Goal: Obtain resource: Obtain resource

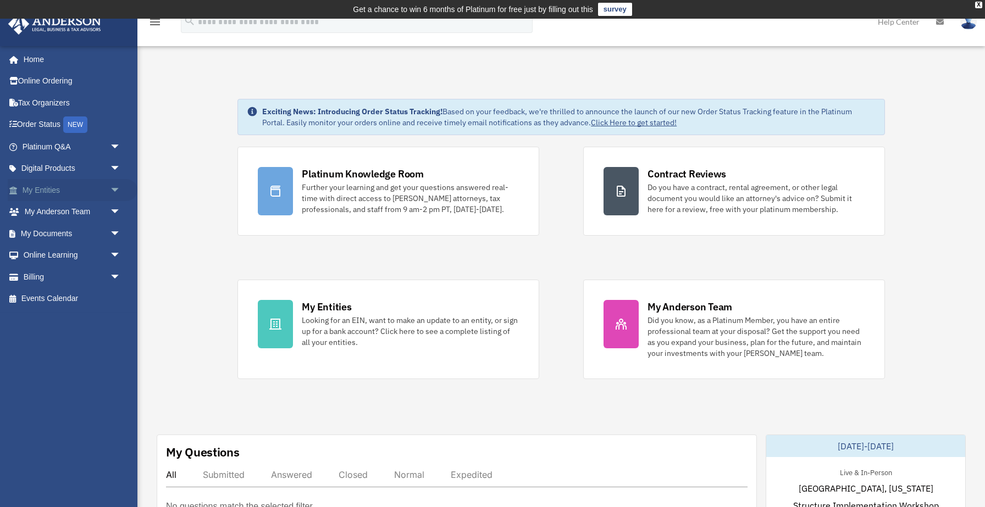
click at [84, 195] on link "My Entities arrow_drop_down" at bounding box center [73, 190] width 130 height 22
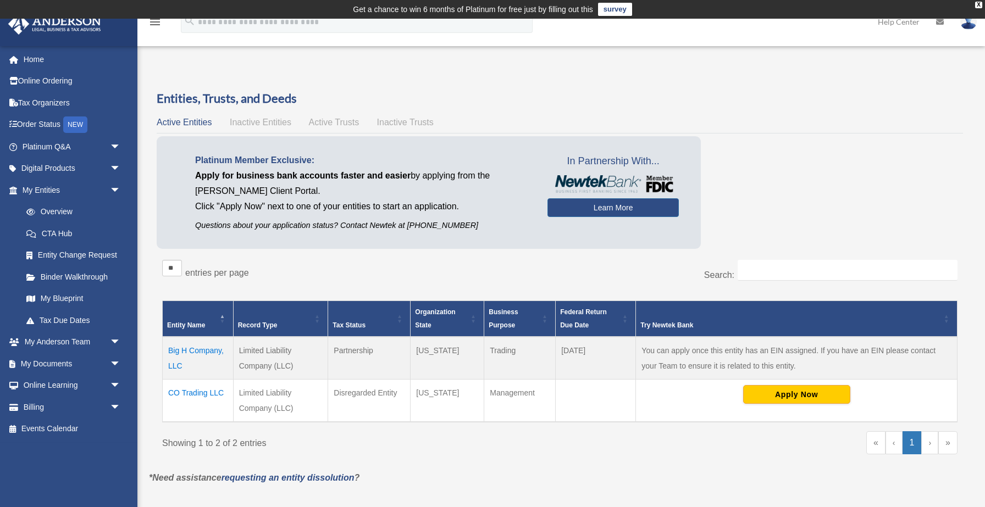
click at [202, 396] on td "CO Trading LLC" at bounding box center [198, 400] width 71 height 43
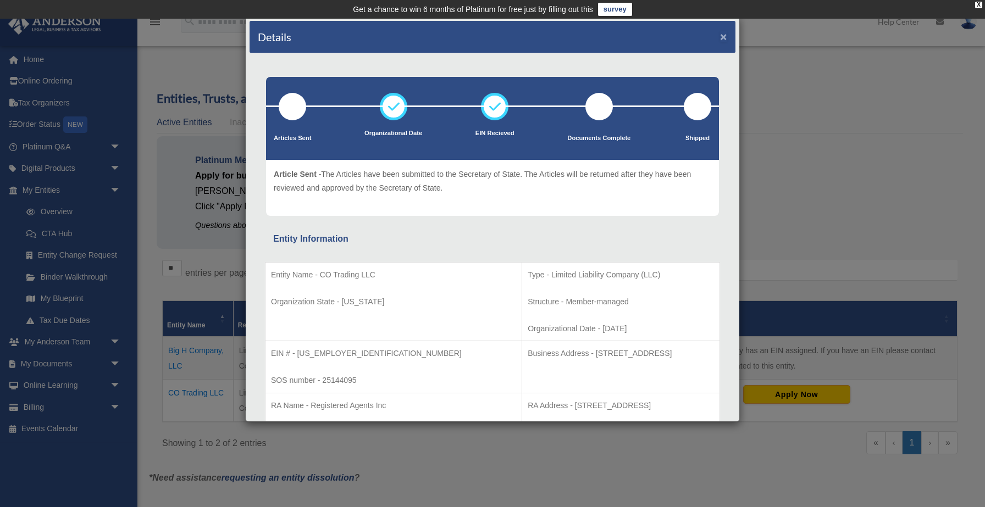
click at [725, 40] on button "×" at bounding box center [723, 37] width 7 height 12
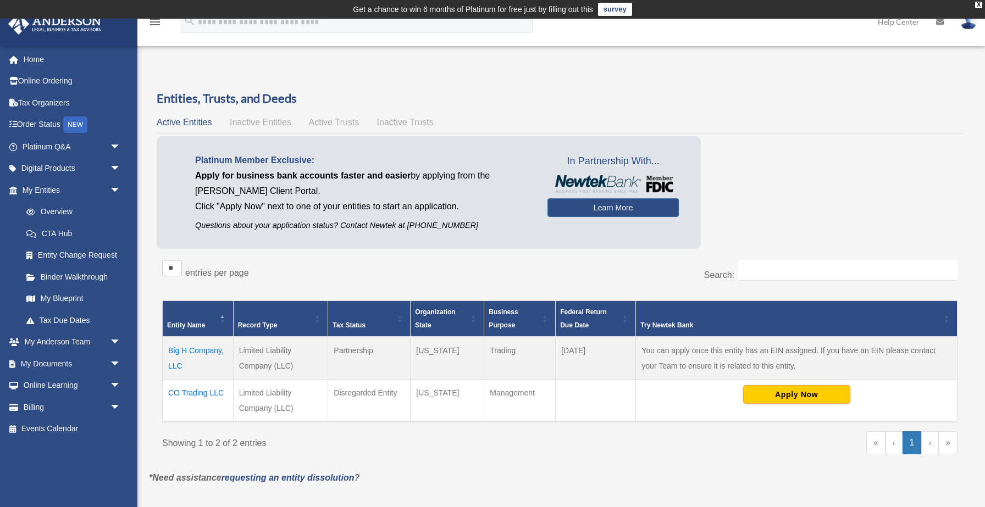
click at [890, 60] on div "Overview id.design.develop@gmail.com Sign Out id.design.develop@gmail.com Home …" at bounding box center [492, 286] width 985 height 456
click at [209, 351] on td "Big H Company, LLC" at bounding box center [198, 358] width 71 height 43
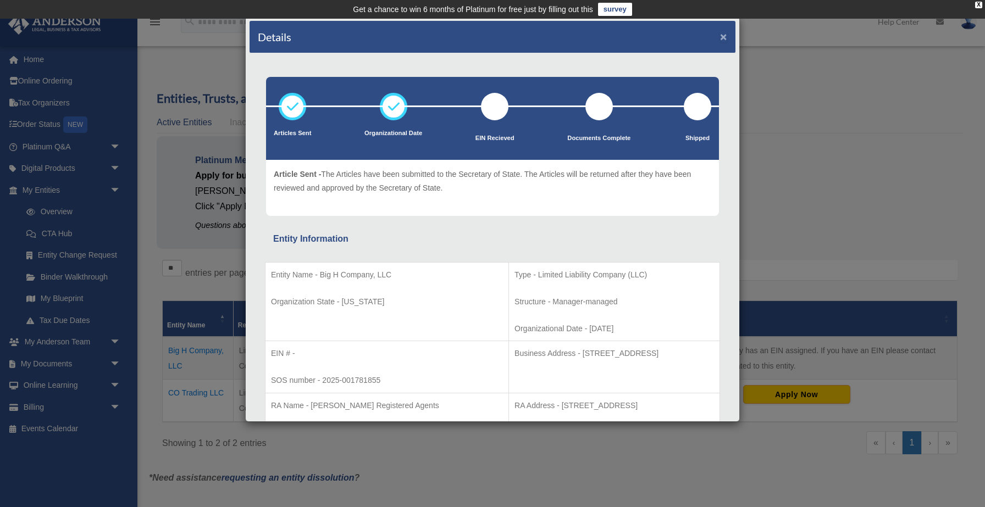
click at [725, 37] on button "×" at bounding box center [723, 37] width 7 height 12
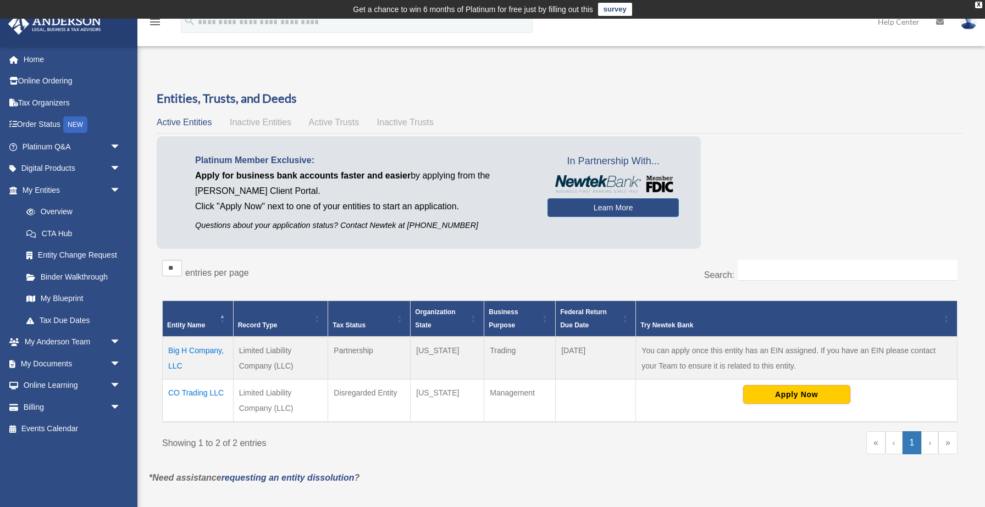
click at [196, 354] on td "Big H Company, LLC" at bounding box center [198, 358] width 71 height 43
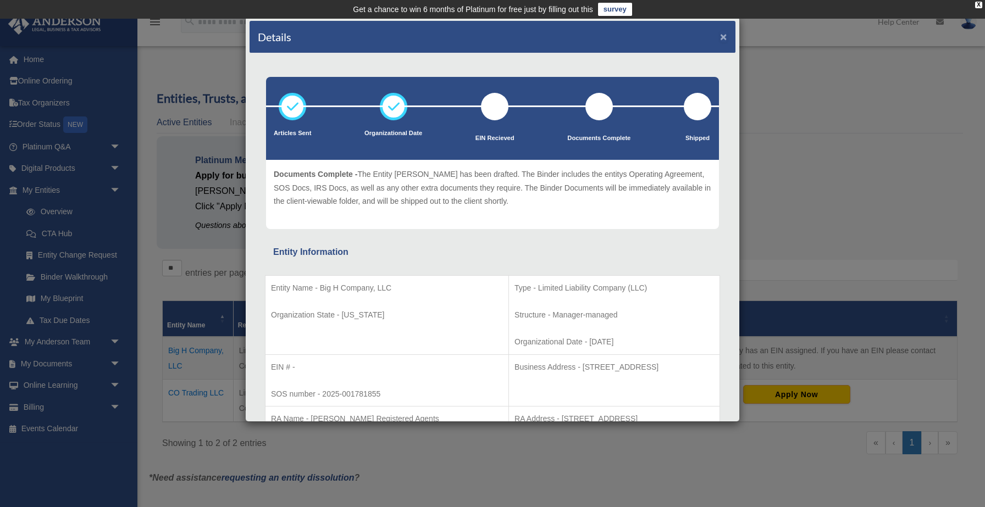
click at [724, 37] on button "×" at bounding box center [723, 37] width 7 height 12
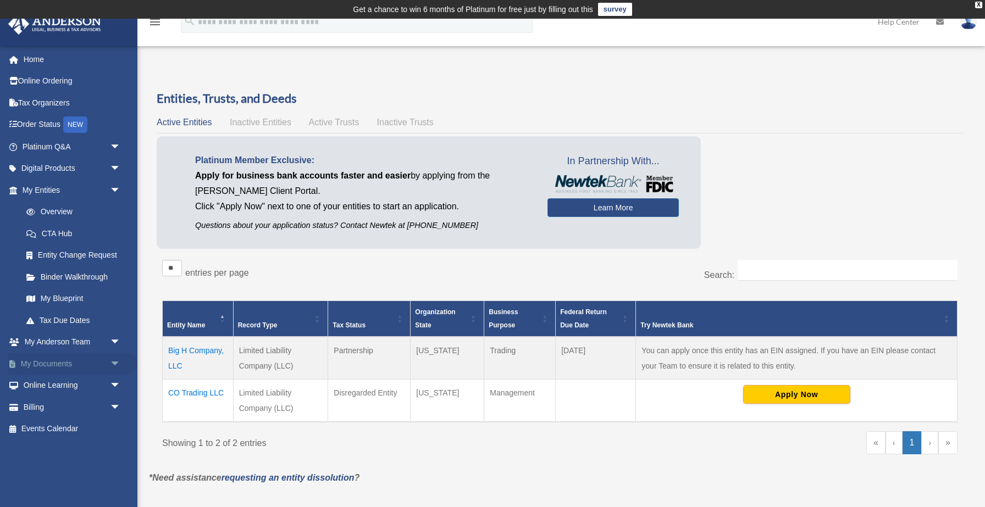
click at [97, 361] on link "My Documents arrow_drop_down" at bounding box center [73, 364] width 130 height 22
click at [116, 364] on span "arrow_drop_down" at bounding box center [121, 364] width 22 height 23
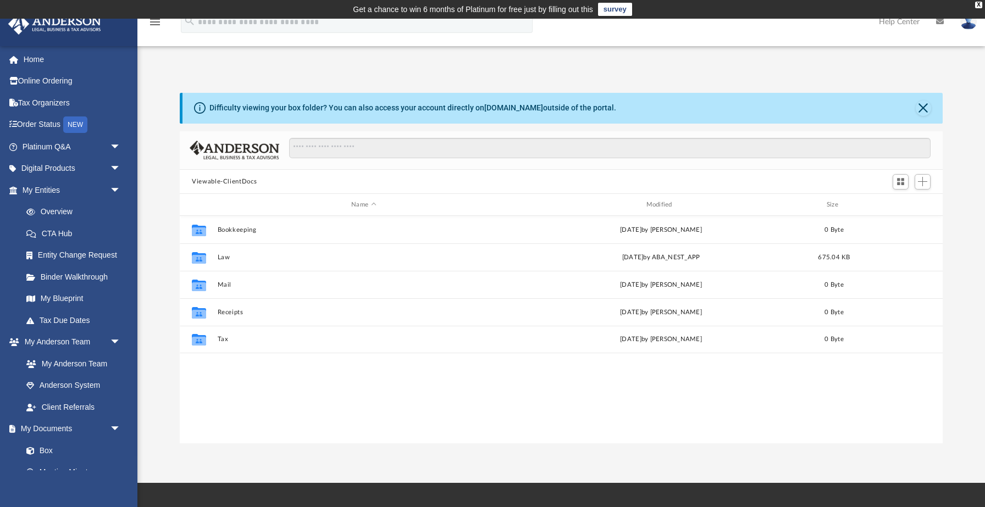
scroll to position [249, 762]
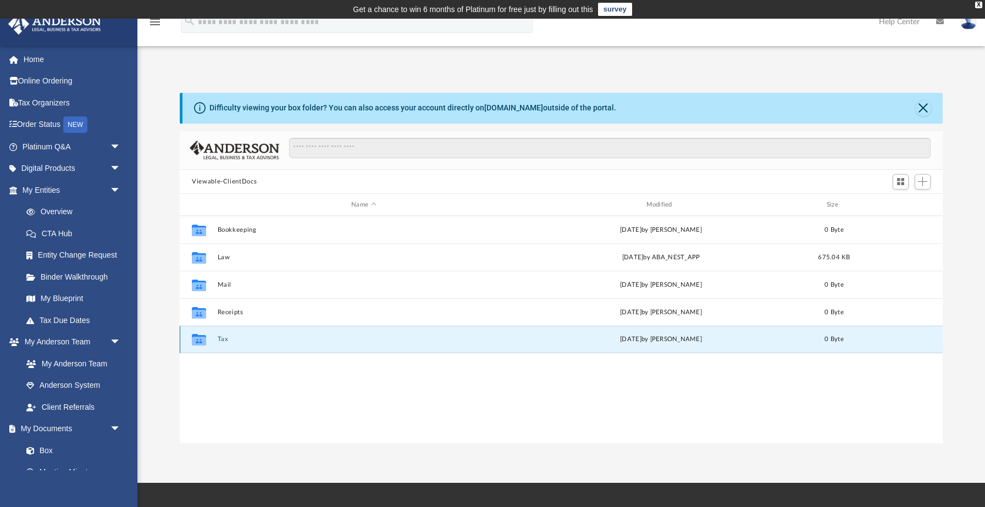
click at [226, 340] on button "Tax" at bounding box center [364, 339] width 292 height 7
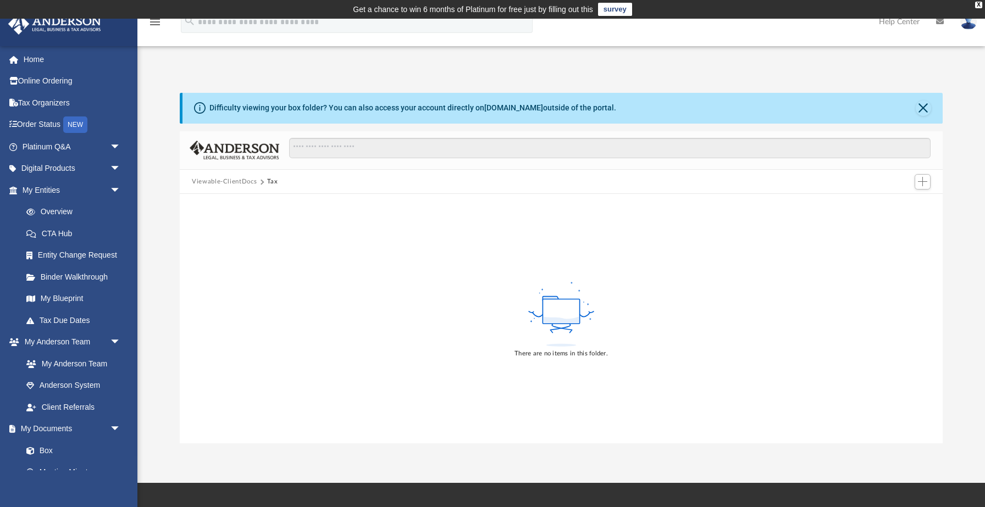
click at [240, 181] on button "Viewable-ClientDocs" at bounding box center [224, 182] width 65 height 10
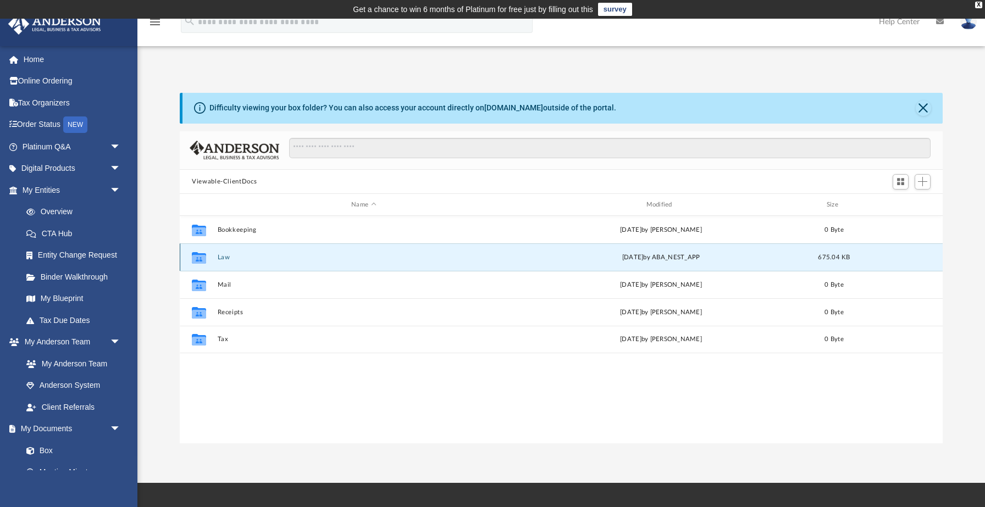
click at [221, 258] on button "Law" at bounding box center [364, 257] width 292 height 7
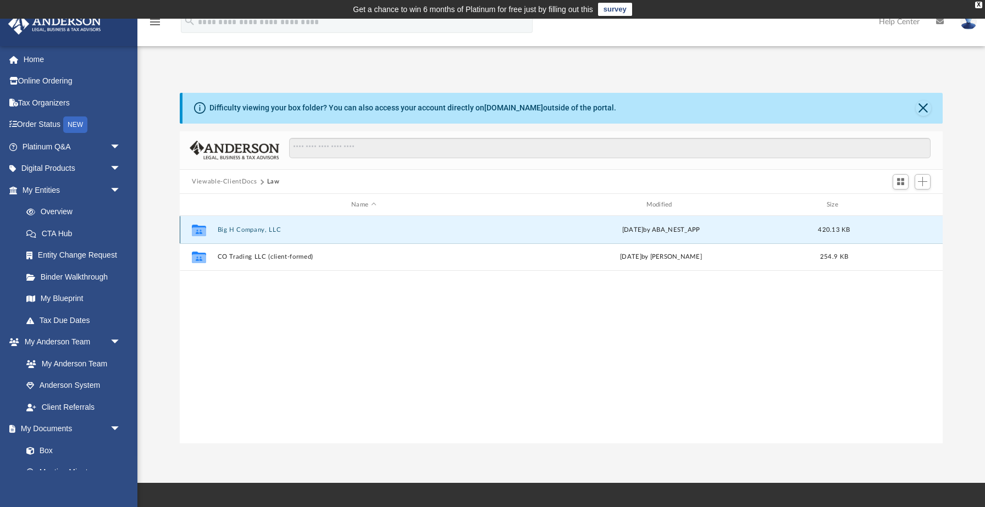
click at [242, 232] on button "Big H Company, LLC" at bounding box center [364, 229] width 292 height 7
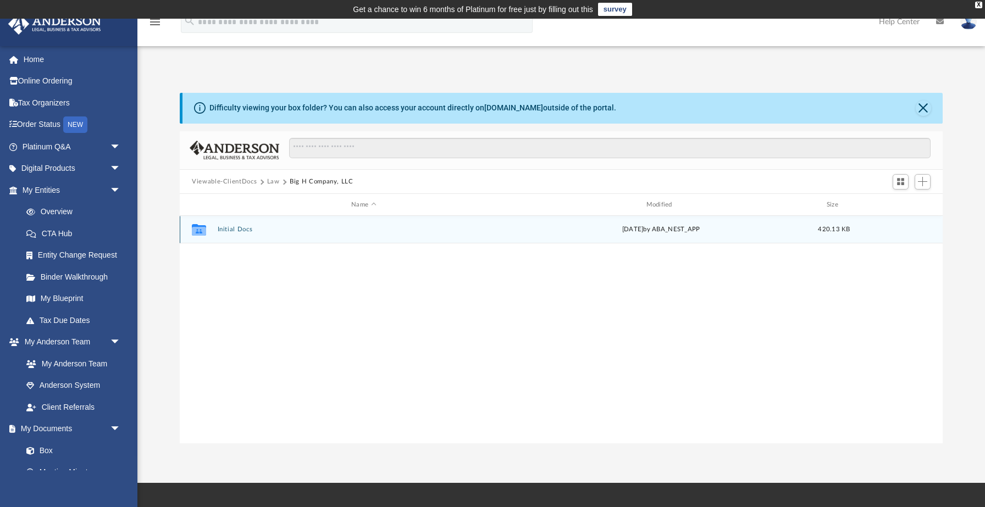
click at [242, 232] on button "Initial Docs" at bounding box center [364, 229] width 292 height 7
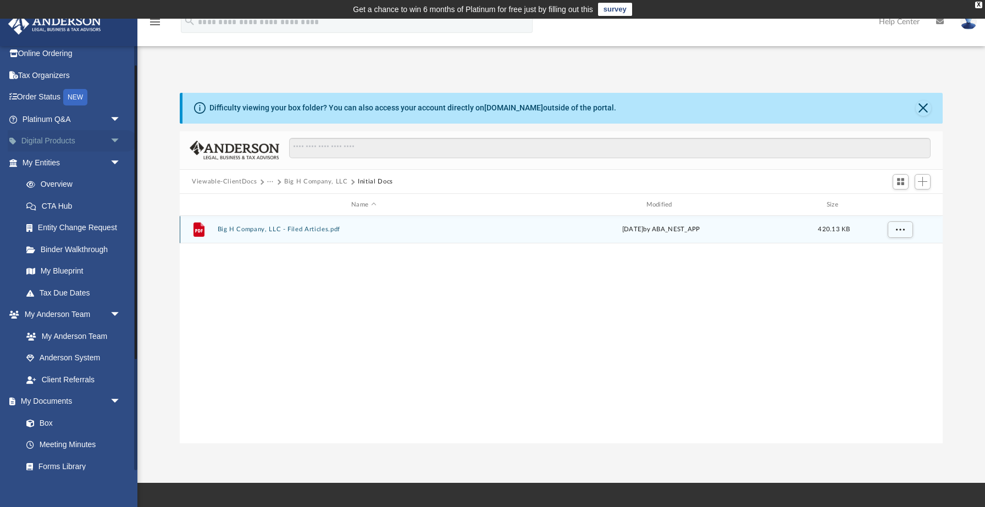
scroll to position [31, 0]
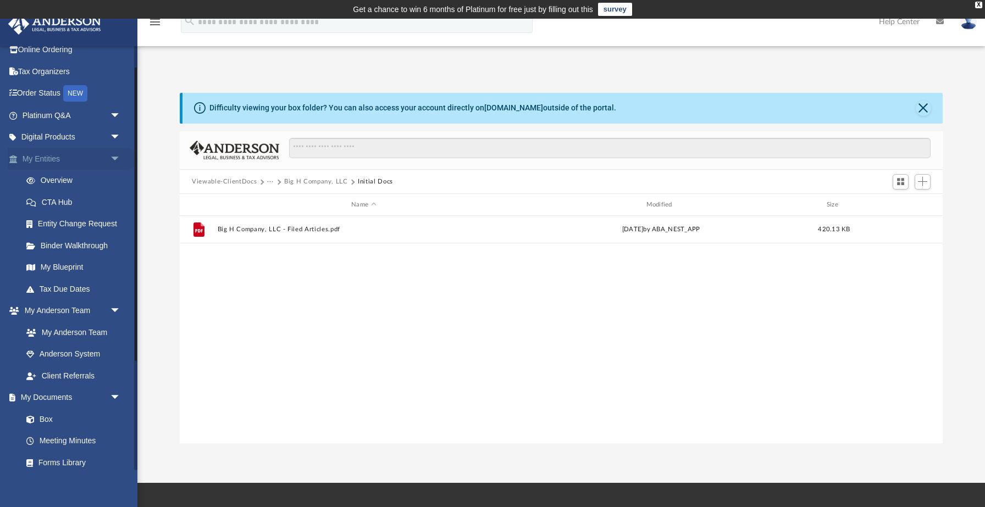
click at [119, 157] on span "arrow_drop_down" at bounding box center [121, 159] width 22 height 23
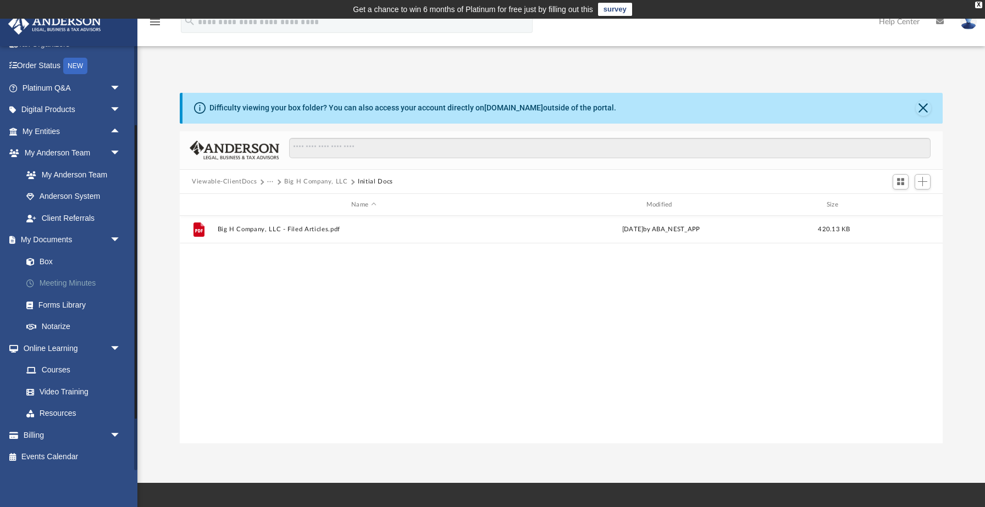
scroll to position [0, 0]
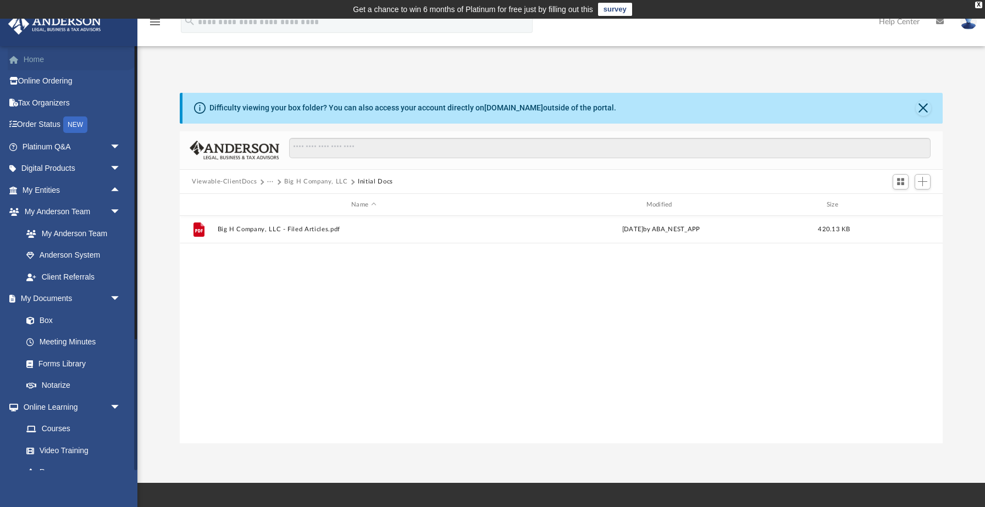
click at [43, 59] on link "Home" at bounding box center [73, 59] width 130 height 22
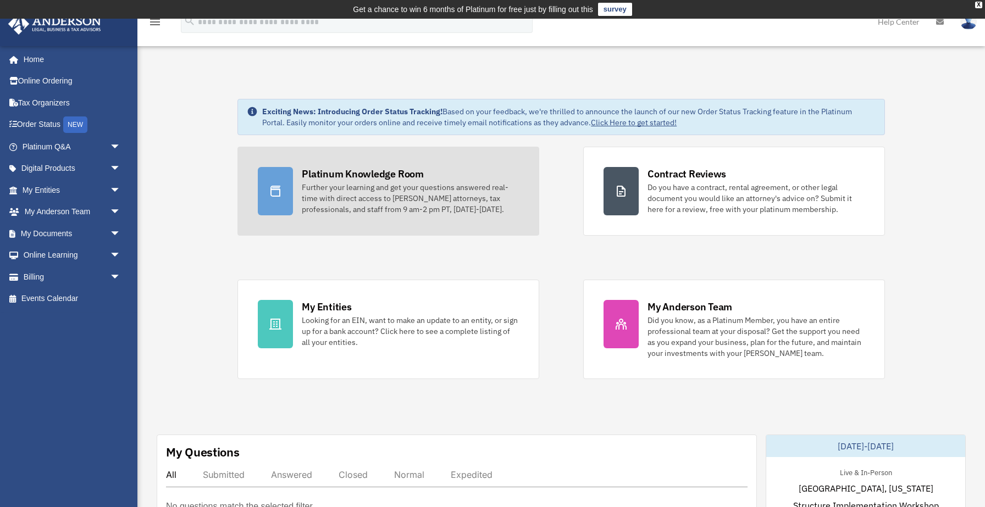
click at [429, 179] on div "Platinum Knowledge Room Further your learning and get your questions answered r…" at bounding box center [410, 191] width 217 height 48
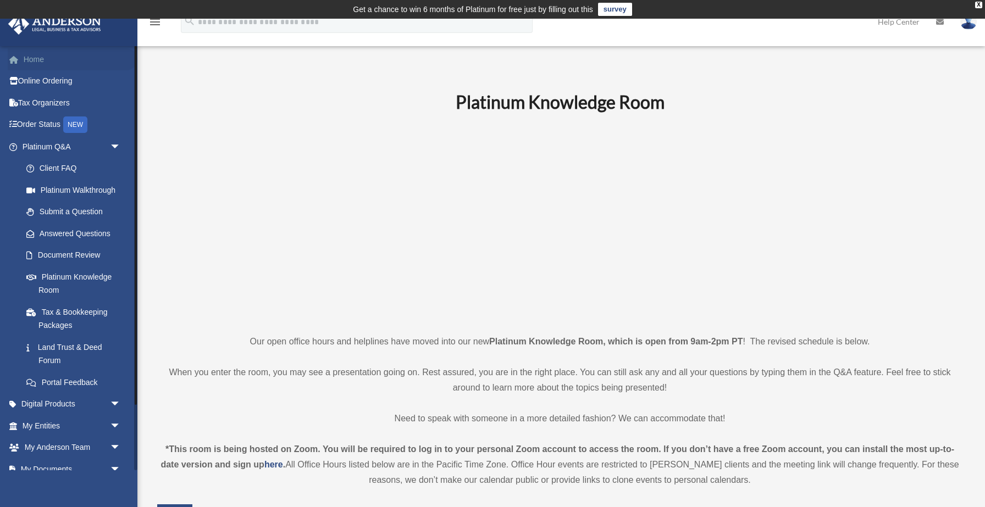
click at [37, 62] on link "Home" at bounding box center [73, 59] width 130 height 22
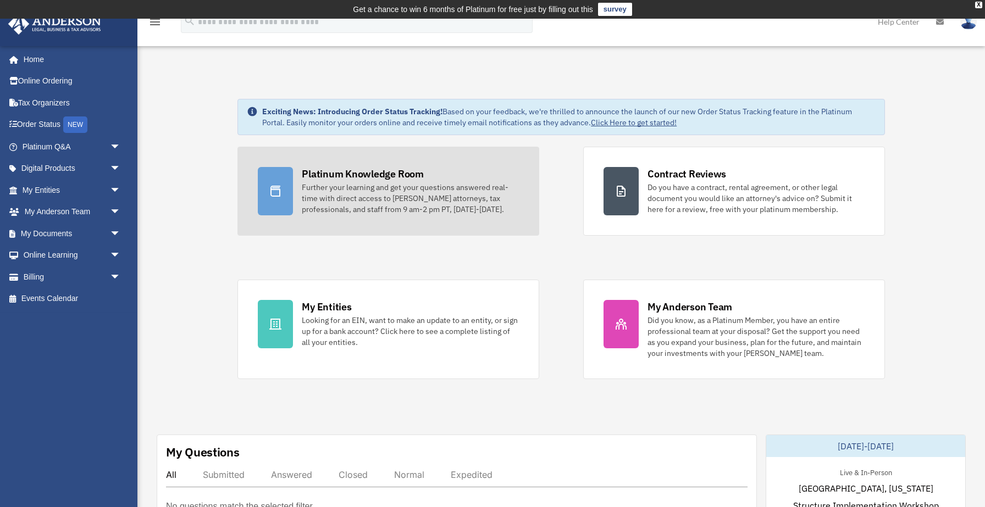
click at [355, 175] on div "Platinum Knowledge Room" at bounding box center [363, 174] width 122 height 14
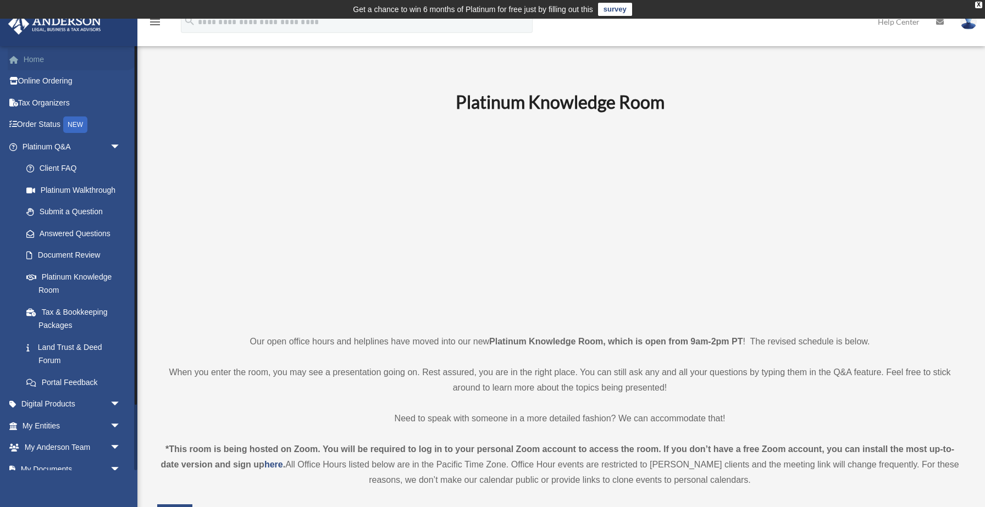
click at [40, 60] on link "Home" at bounding box center [73, 59] width 130 height 22
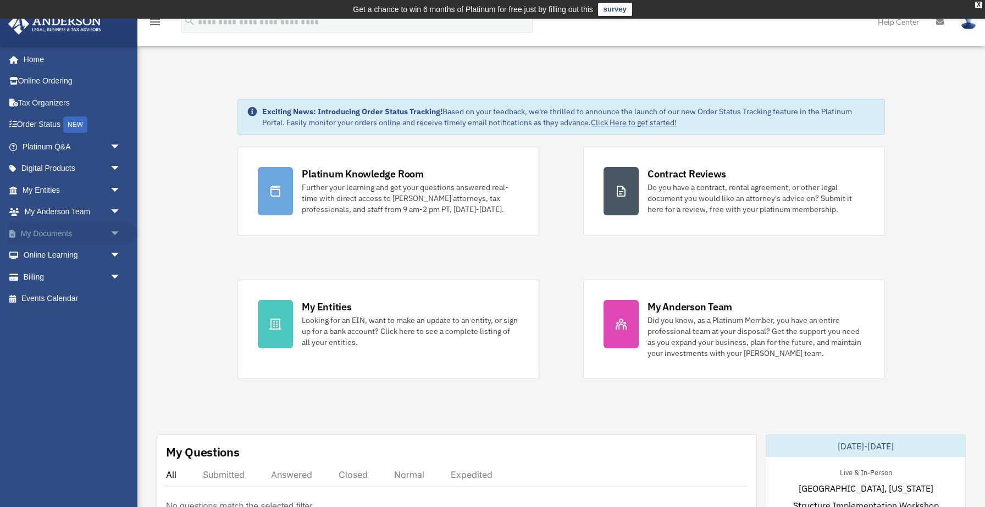
click at [117, 234] on span "arrow_drop_down" at bounding box center [121, 234] width 22 height 23
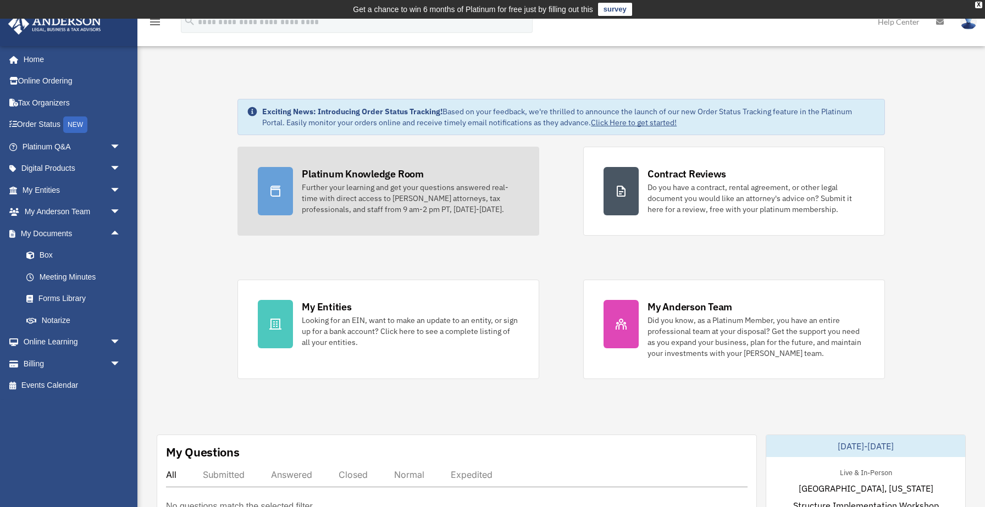
click at [343, 171] on div "Platinum Knowledge Room" at bounding box center [363, 174] width 122 height 14
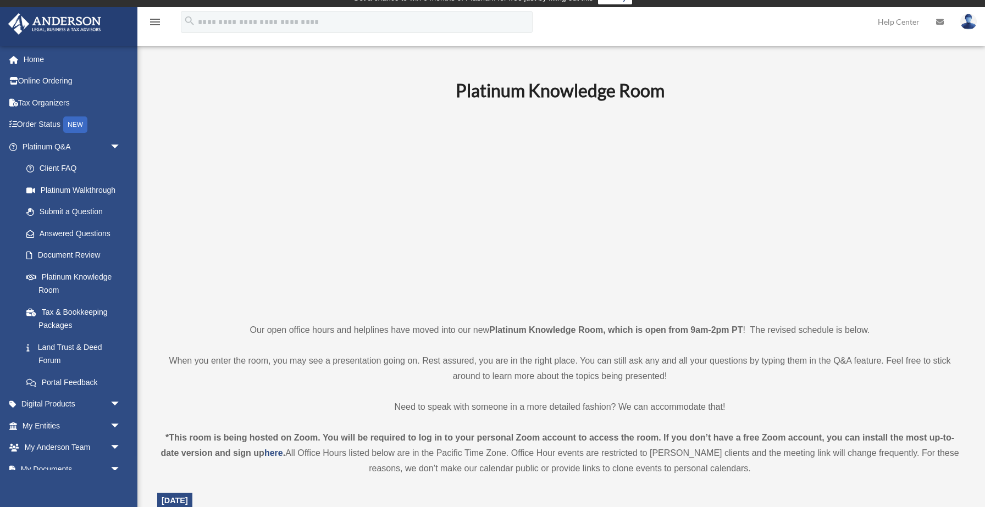
scroll to position [18, 0]
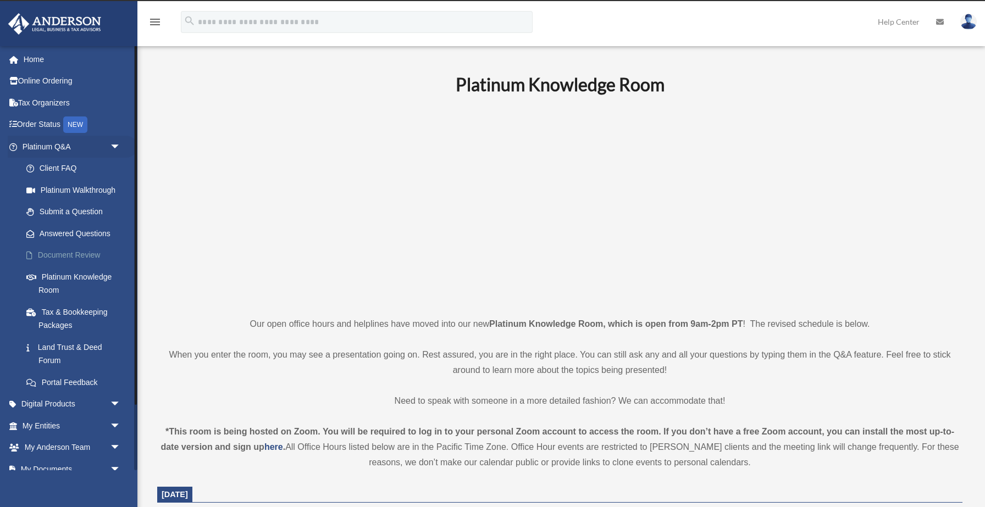
click at [79, 259] on link "Document Review" at bounding box center [76, 256] width 122 height 22
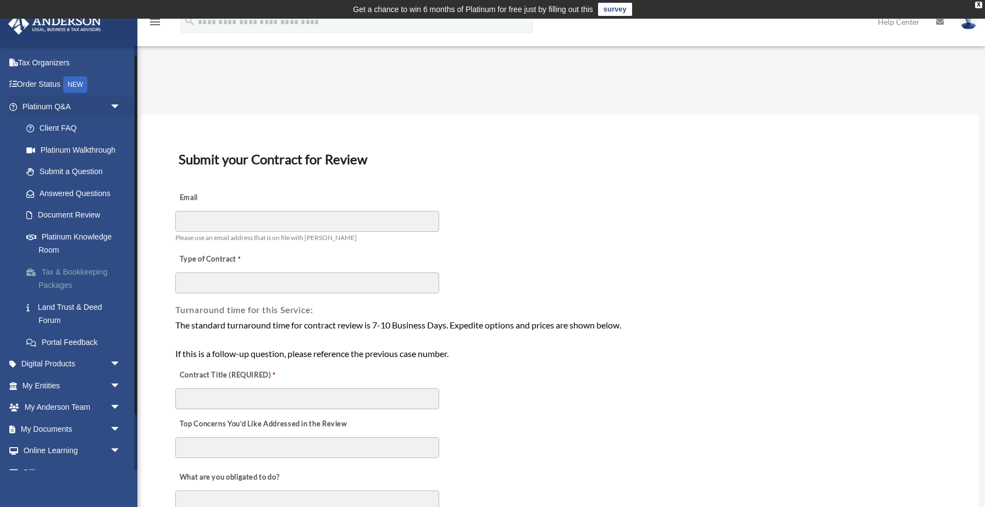
scroll to position [77, 0]
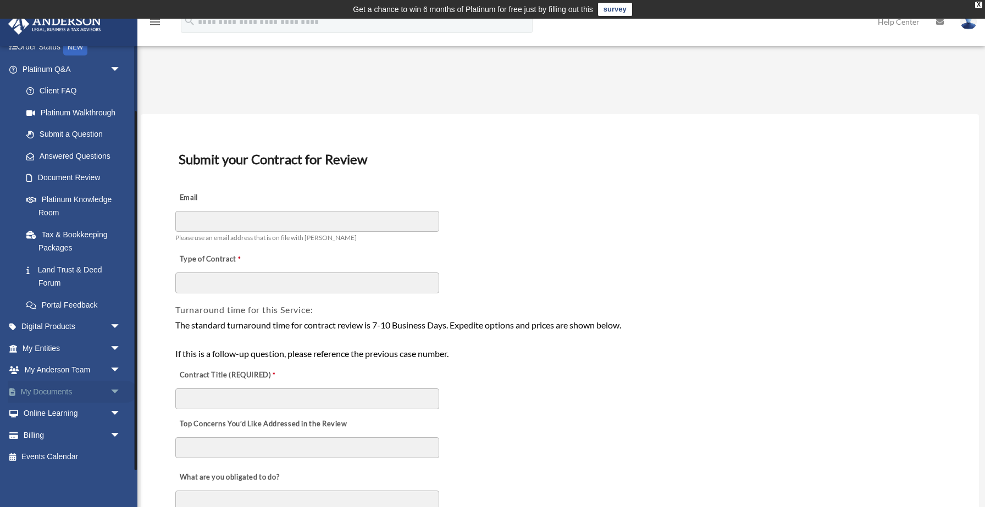
click at [113, 390] on span "arrow_drop_down" at bounding box center [121, 392] width 22 height 23
click at [79, 457] on link "Forms Library" at bounding box center [76, 457] width 122 height 22
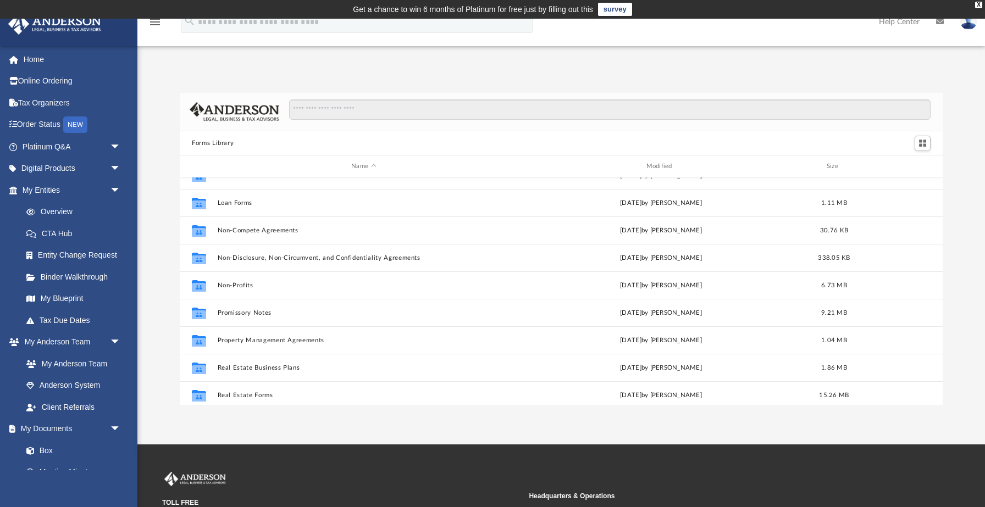
scroll to position [596, 0]
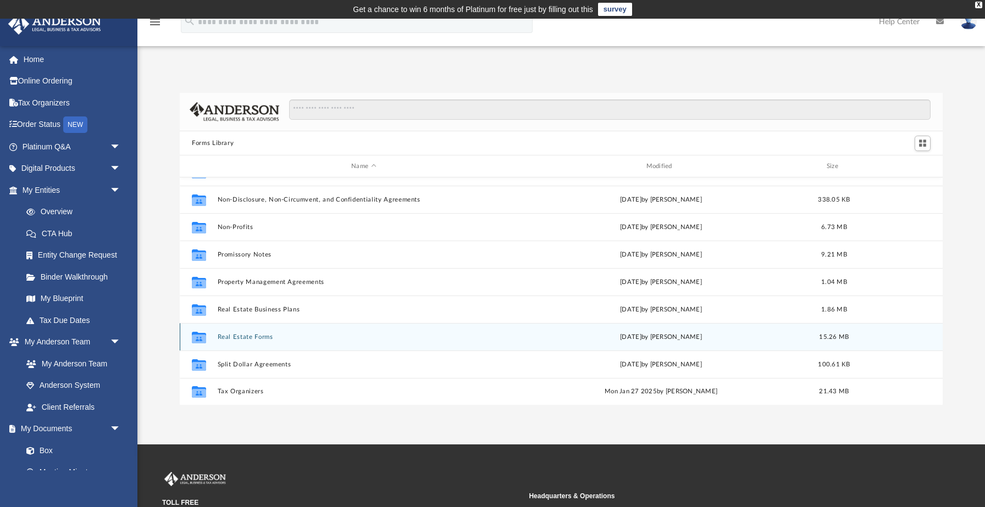
click at [256, 337] on button "Real Estate Forms" at bounding box center [364, 337] width 292 height 7
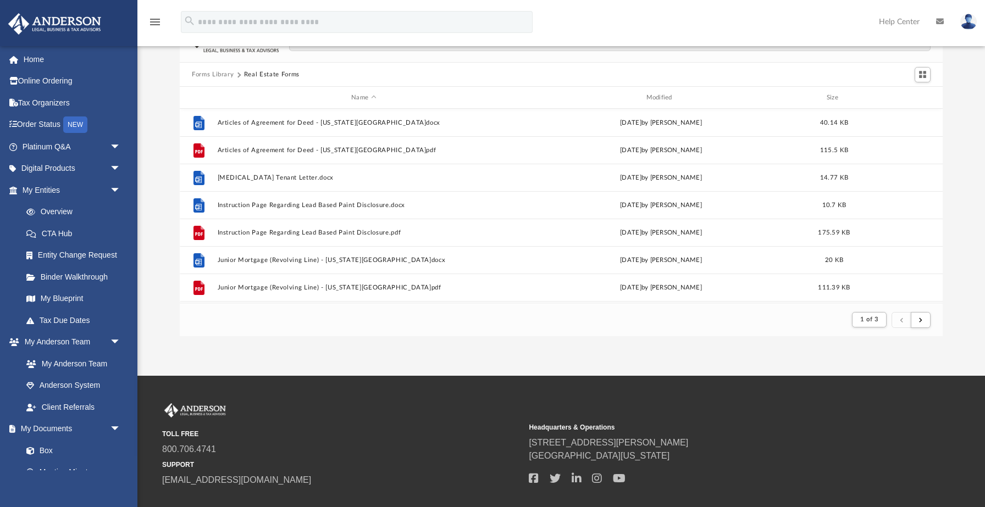
scroll to position [77, 0]
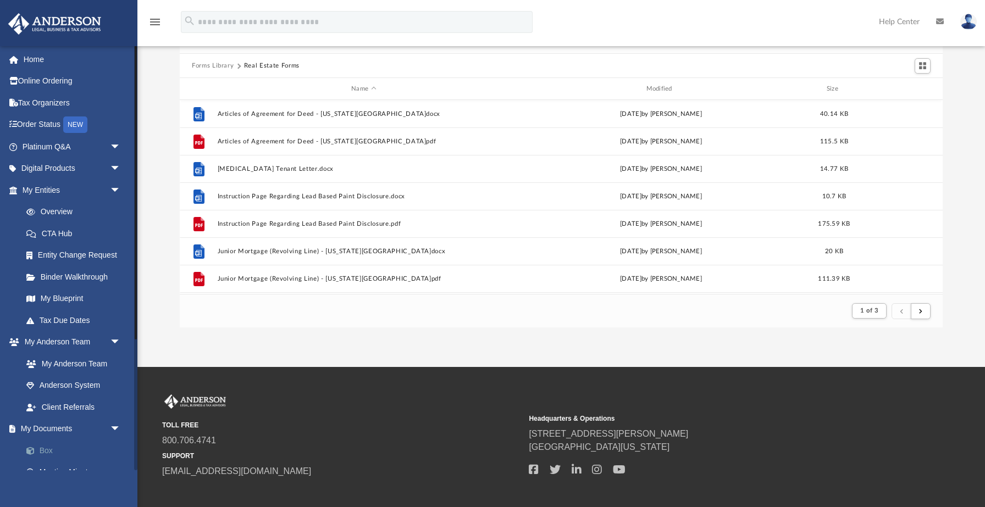
click at [44, 452] on link "Box" at bounding box center [76, 451] width 122 height 22
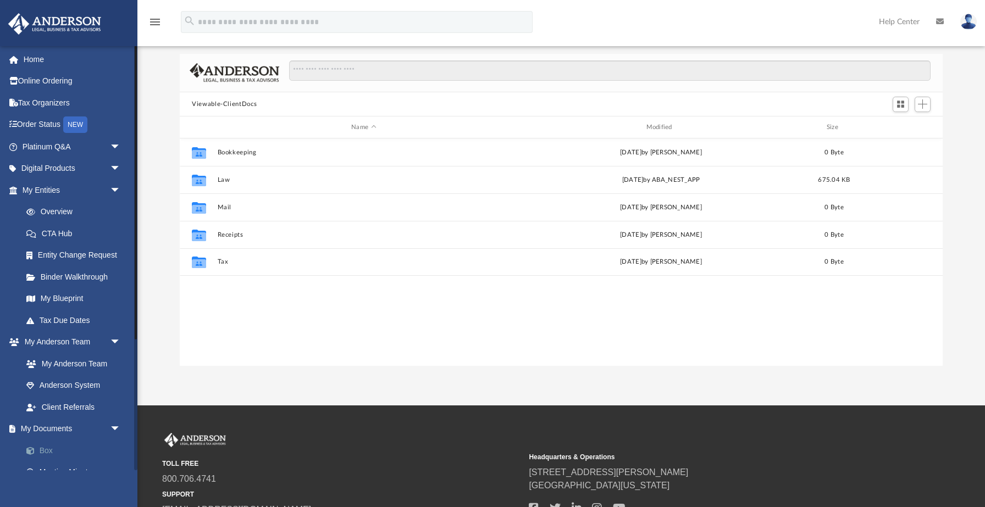
scroll to position [249, 762]
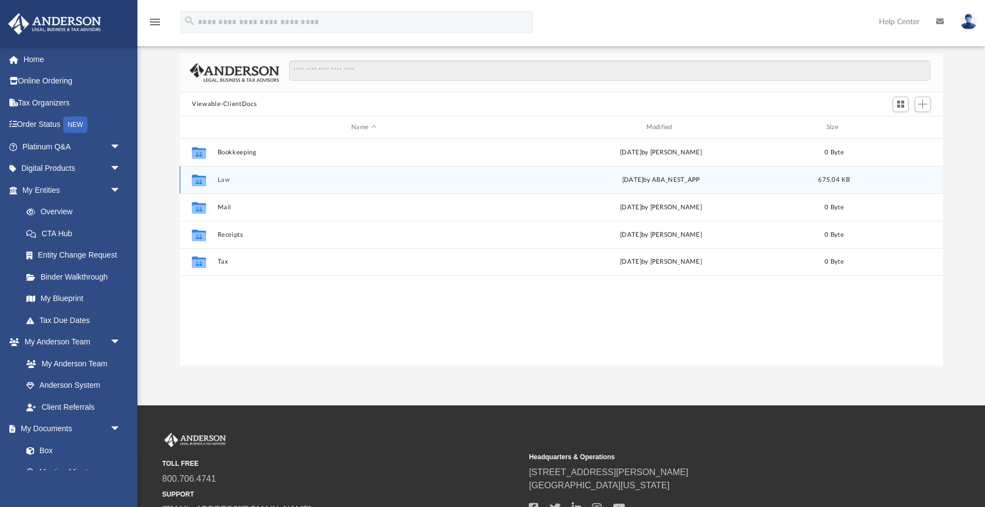
click at [224, 185] on div "Collaborated Folder Law yesterday by ABA_NEST_APP 675.04 KB" at bounding box center [561, 179] width 763 height 27
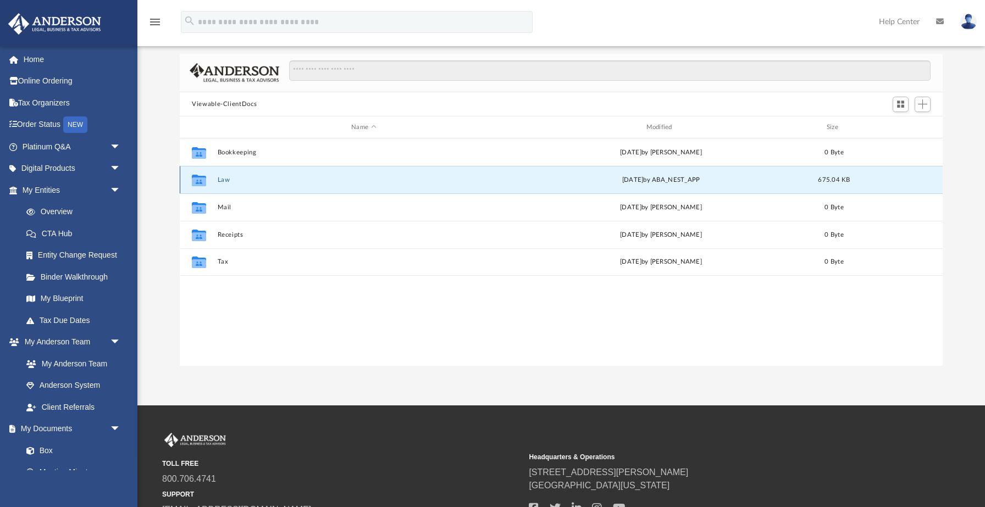
click at [224, 180] on button "Law" at bounding box center [364, 179] width 292 height 7
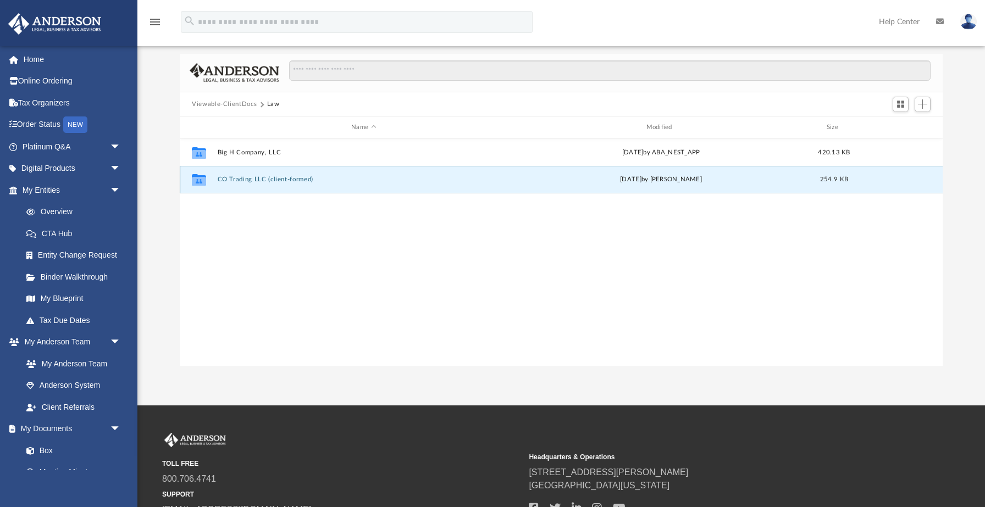
click at [225, 179] on button "CO Trading LLC (client-formed)" at bounding box center [364, 179] width 292 height 7
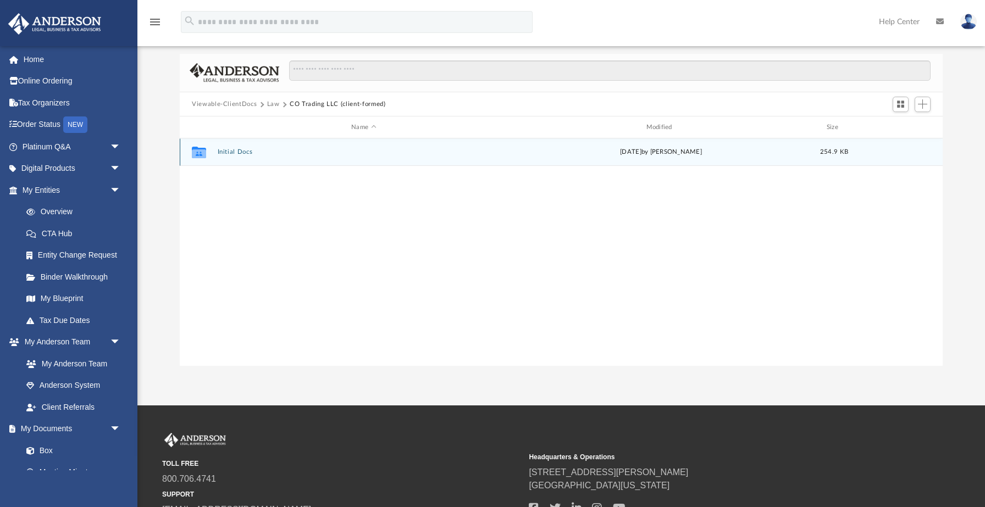
click at [231, 152] on button "Initial Docs" at bounding box center [364, 152] width 292 height 7
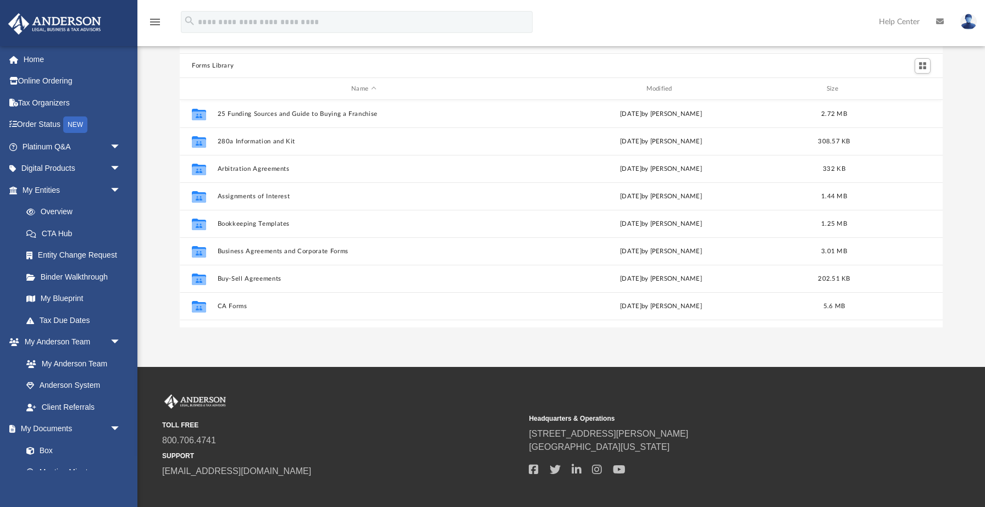
scroll to position [249, 762]
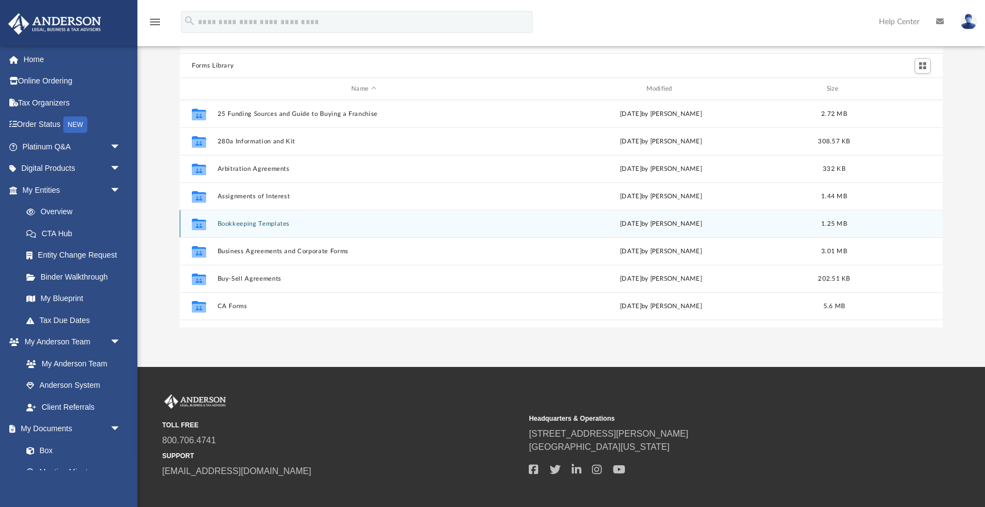
click at [258, 225] on button "Bookkeeping Templates" at bounding box center [364, 223] width 292 height 7
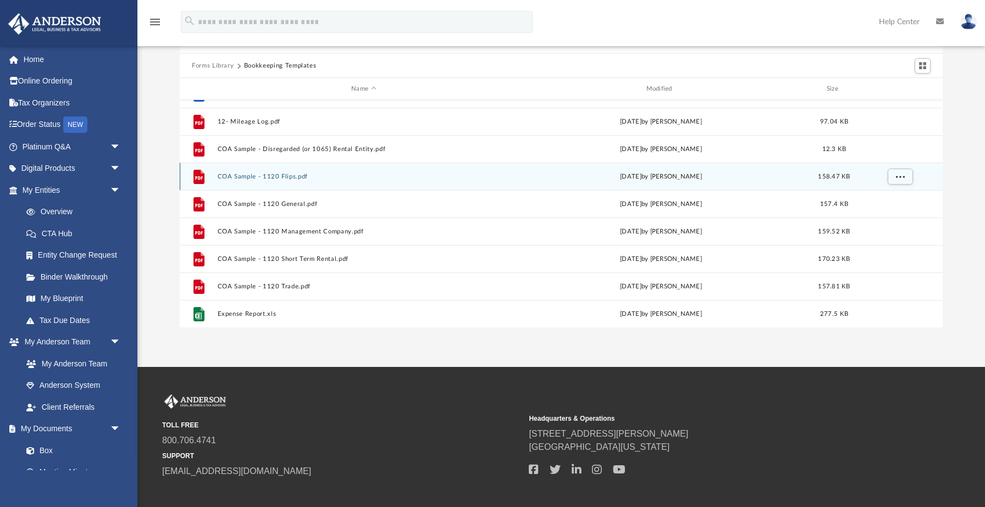
scroll to position [74, 0]
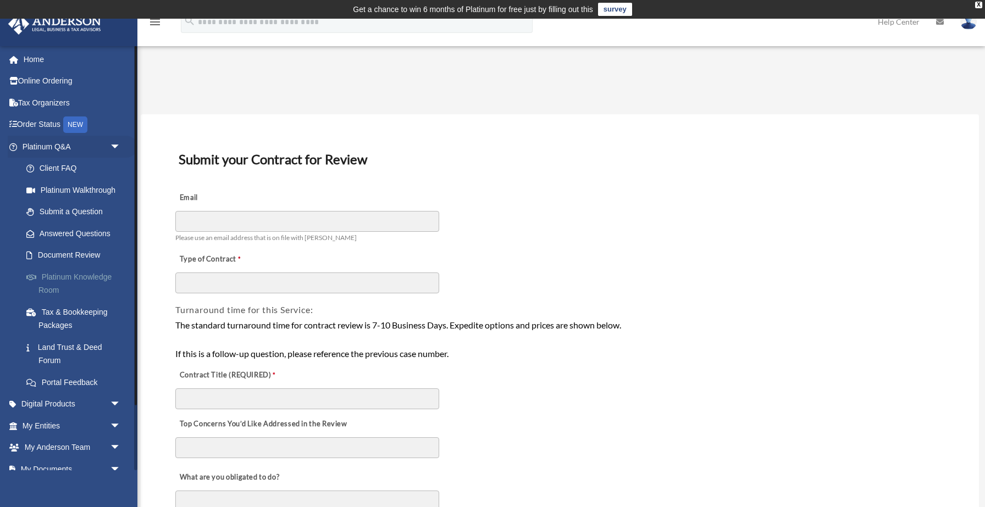
scroll to position [77, 0]
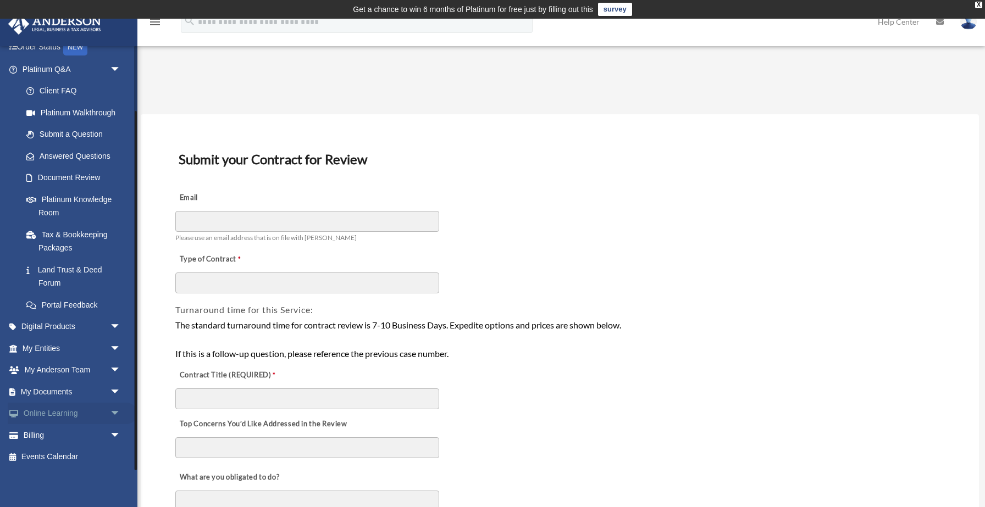
click at [115, 415] on span "arrow_drop_down" at bounding box center [121, 414] width 22 height 23
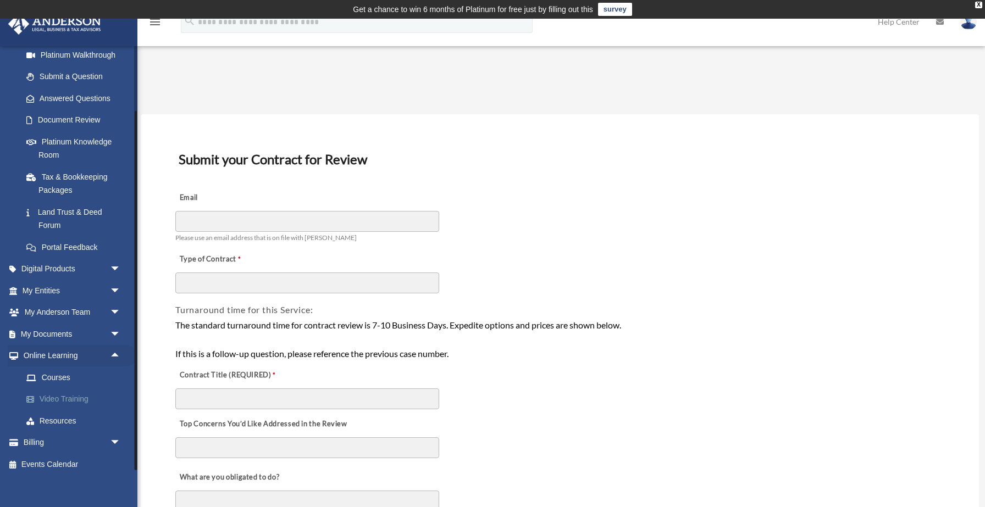
scroll to position [142, 0]
